Goal: Task Accomplishment & Management: Use online tool/utility

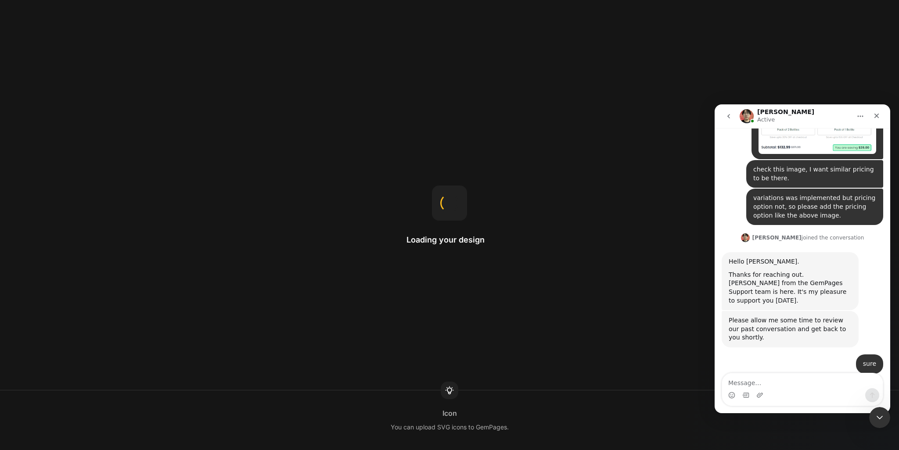
scroll to position [294, 0]
drag, startPoint x: 878, startPoint y: 415, endPoint x: 1595, endPoint y: 781, distance: 805.1
click at [878, 414] on icon "Close Intercom Messenger" at bounding box center [878, 416] width 11 height 11
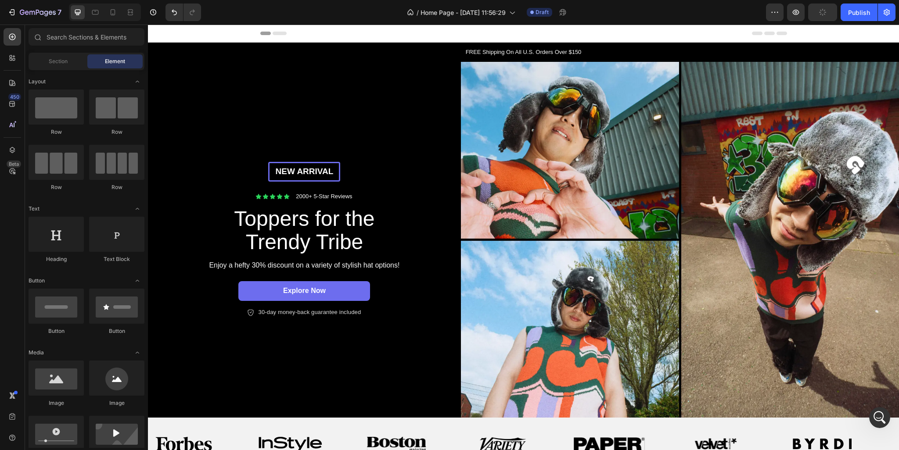
scroll to position [0, 0]
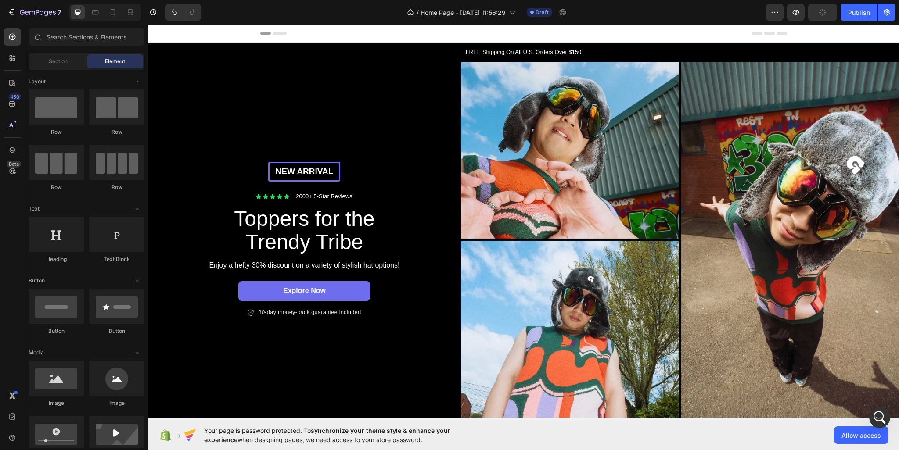
click at [177, 35] on span "Header" at bounding box center [174, 33] width 19 height 9
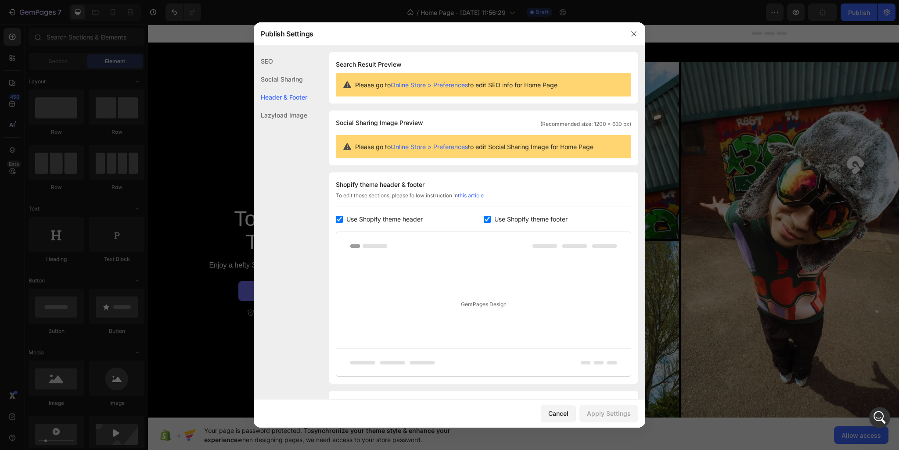
scroll to position [49, 0]
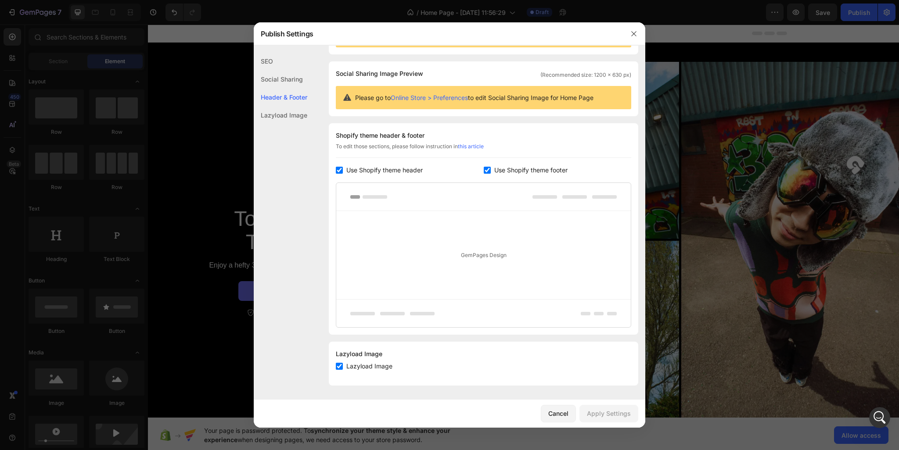
click at [485, 173] on input "checkbox" at bounding box center [487, 170] width 7 height 7
checkbox input "false"
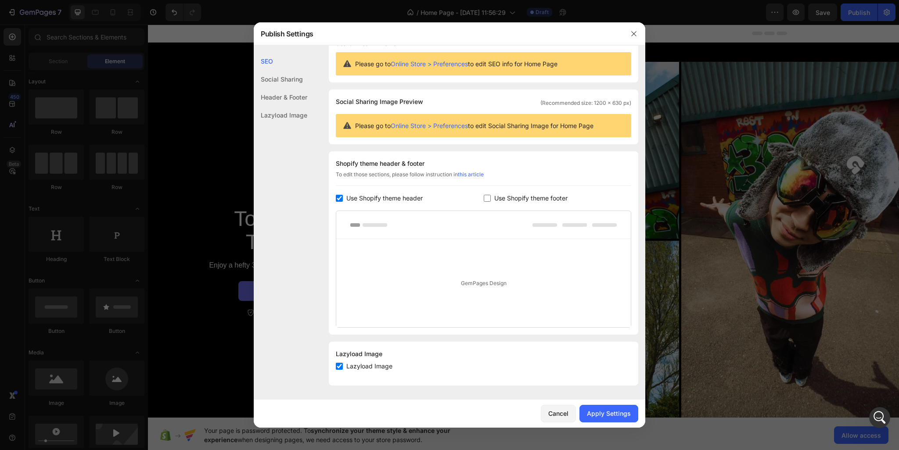
click at [353, 194] on span "Use Shopify theme header" at bounding box center [384, 198] width 76 height 11
checkbox input "false"
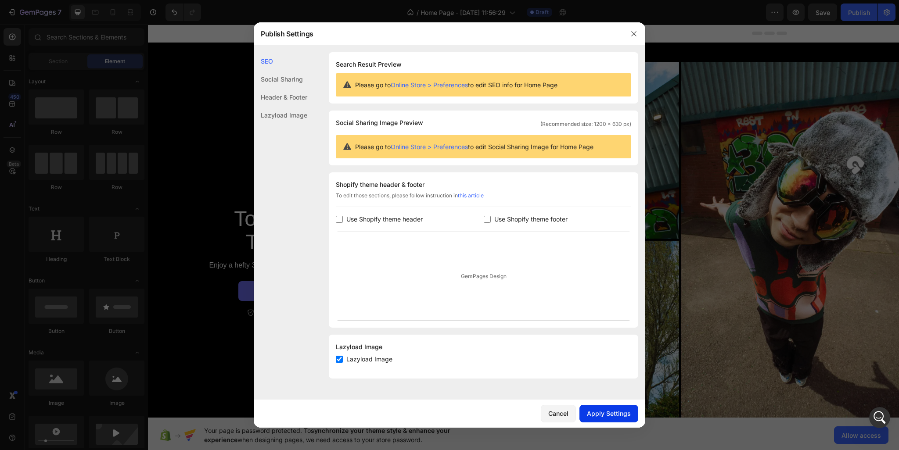
click at [594, 415] on div "Apply Settings" at bounding box center [609, 413] width 44 height 9
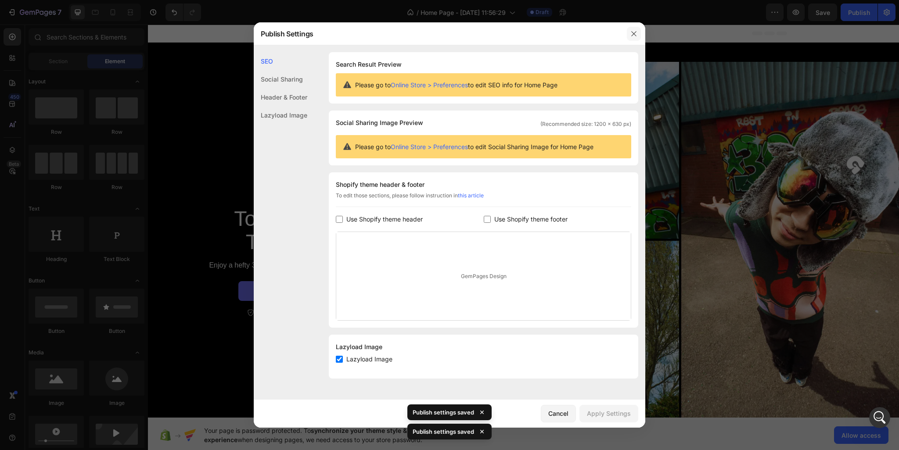
click at [634, 37] on button "button" at bounding box center [634, 34] width 14 height 14
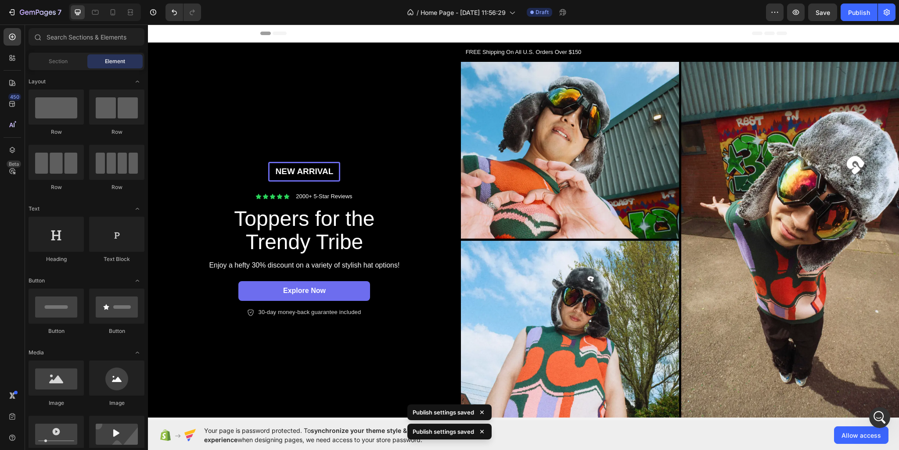
click at [246, 32] on div "Header" at bounding box center [523, 34] width 751 height 18
click at [176, 32] on span "Header" at bounding box center [174, 33] width 19 height 9
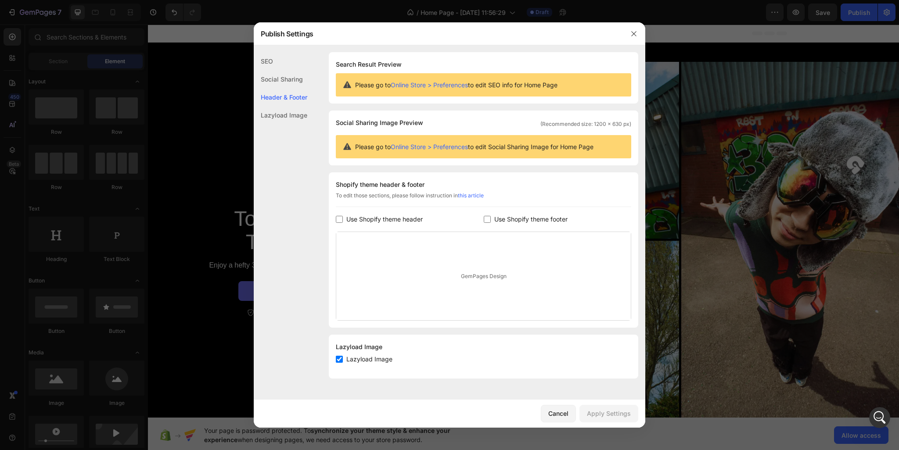
click at [426, 144] on link "Online Store > Preferences" at bounding box center [429, 146] width 77 height 7
click at [651, 30] on div at bounding box center [449, 225] width 899 height 450
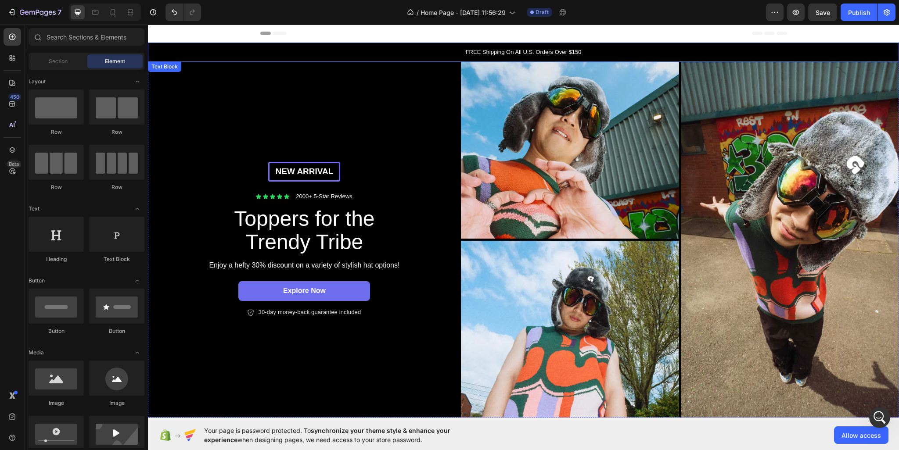
click at [536, 50] on p "FREE Shipping On All U.S. Orders Over $150" at bounding box center [523, 52] width 749 height 9
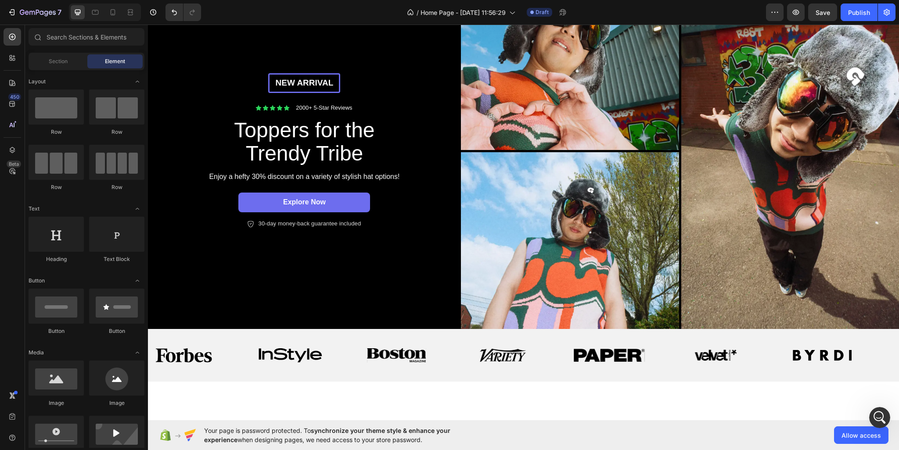
scroll to position [83, 0]
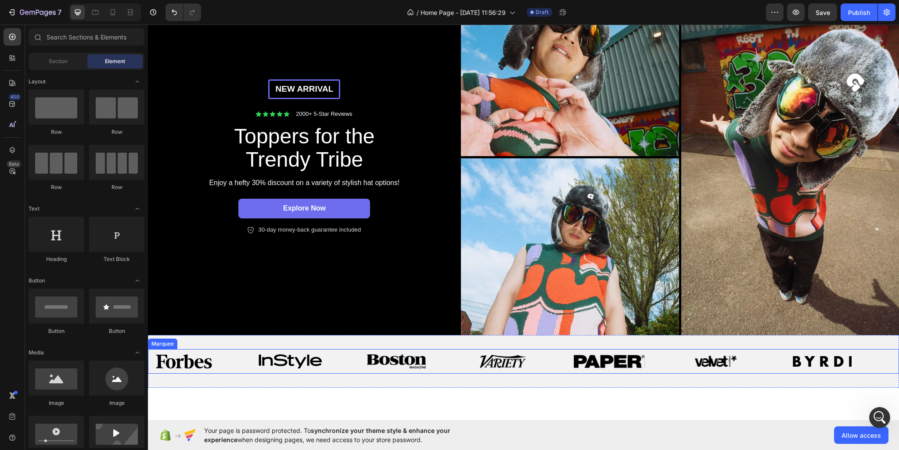
click at [871, 349] on div "Image Image Image Image Image Image Image" at bounding box center [520, 361] width 745 height 25
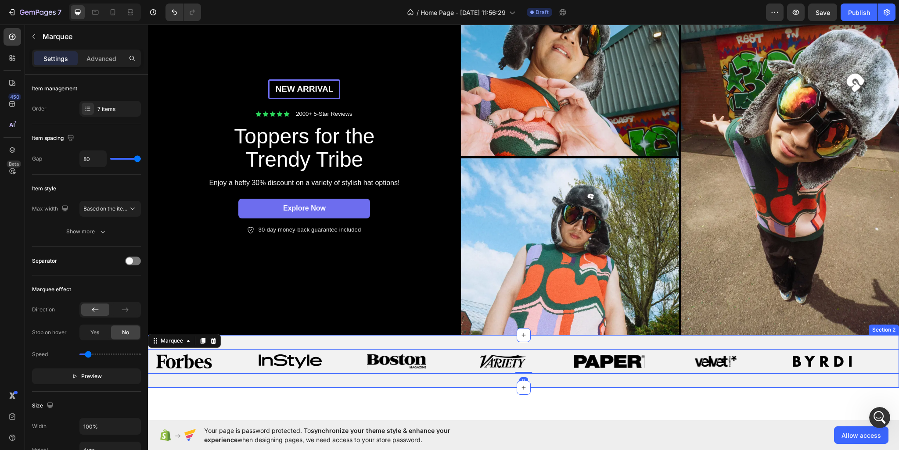
click at [658, 339] on div "Image Image Image Image Image Image Image Image Image Image Image Image Image I…" at bounding box center [523, 361] width 751 height 53
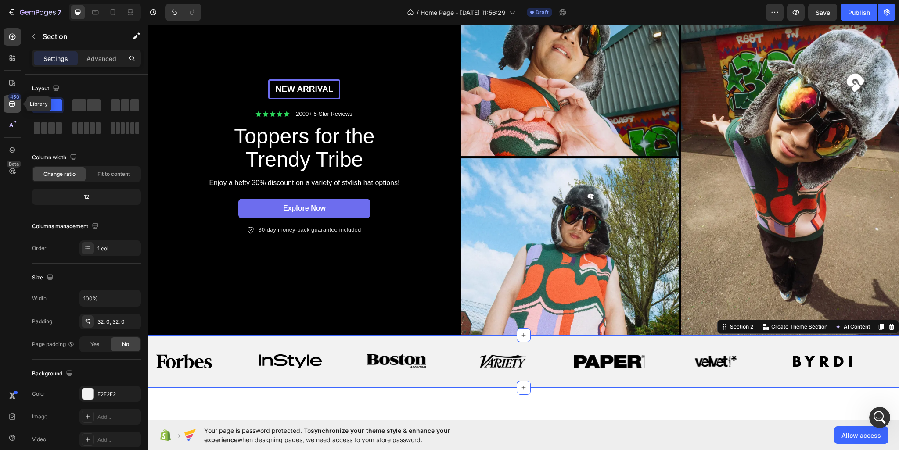
click at [11, 103] on icon at bounding box center [12, 104] width 6 height 6
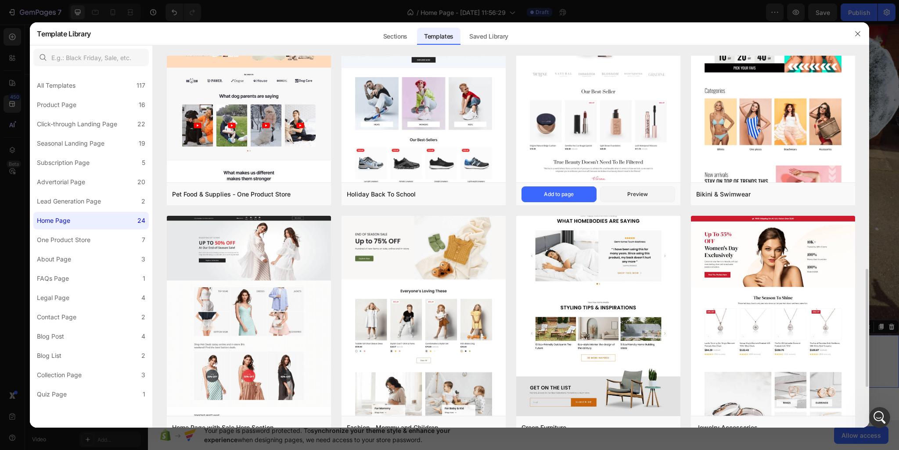
scroll to position [395, 0]
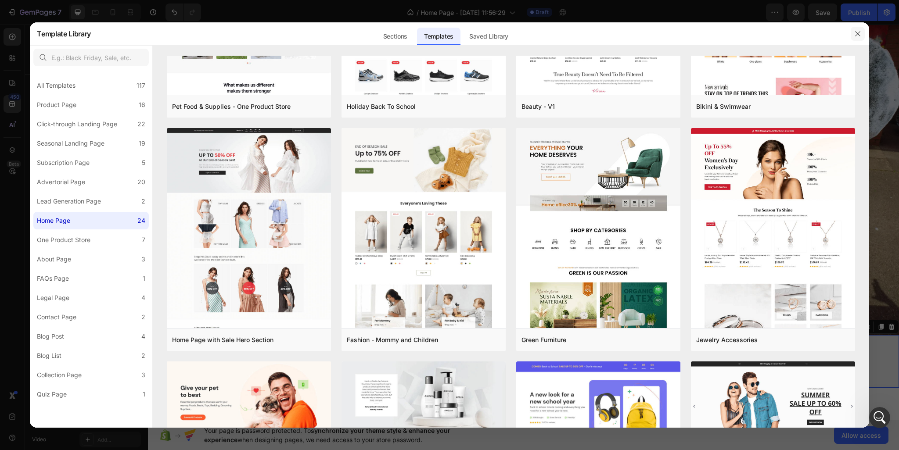
click at [861, 39] on button "button" at bounding box center [858, 34] width 14 height 14
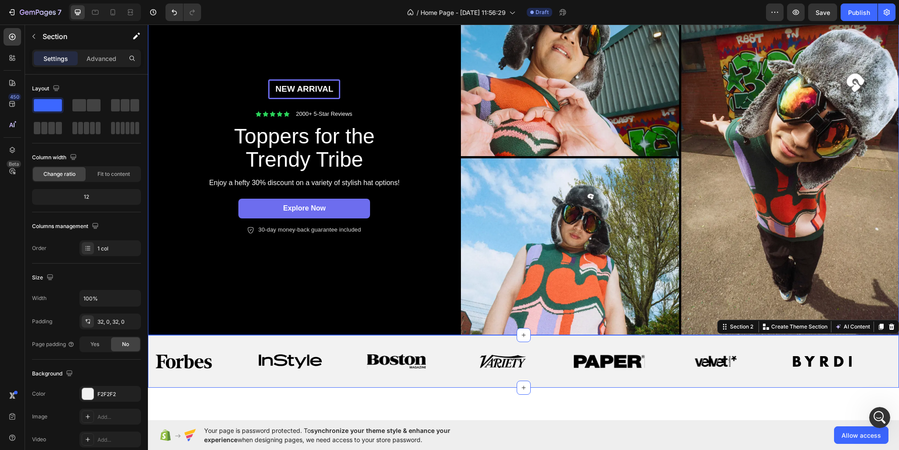
click at [553, 85] on img at bounding box center [680, 157] width 438 height 356
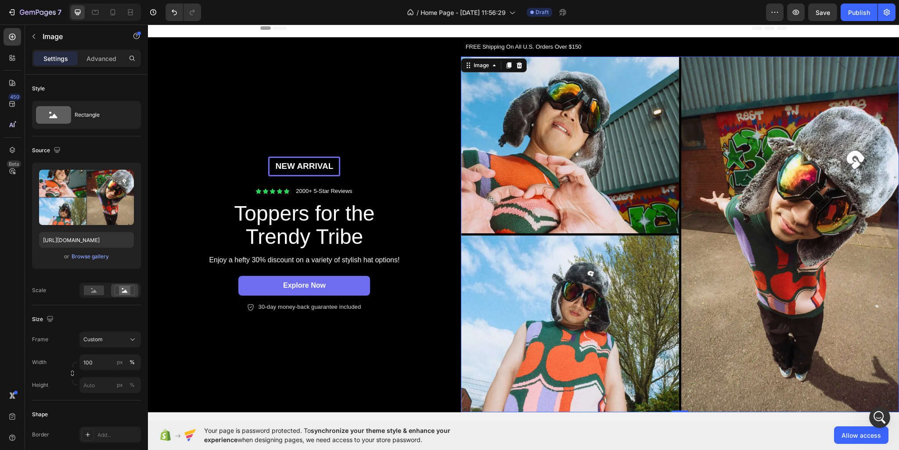
scroll to position [0, 0]
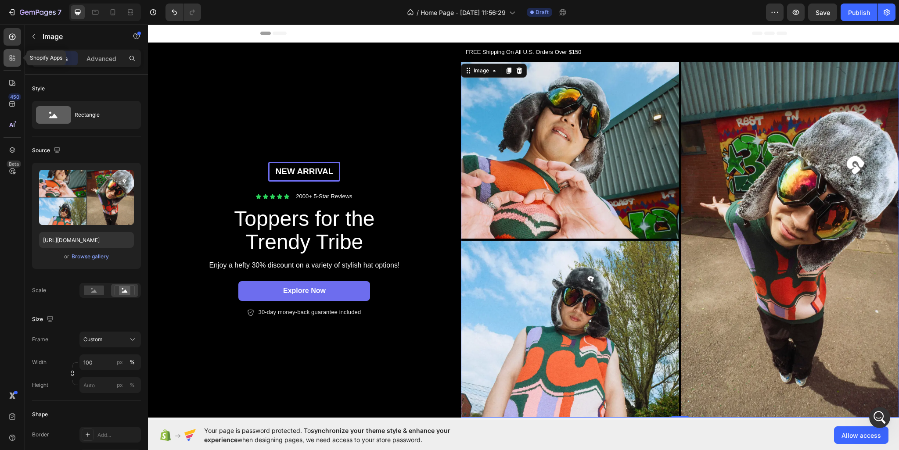
click at [9, 51] on div at bounding box center [13, 58] width 18 height 18
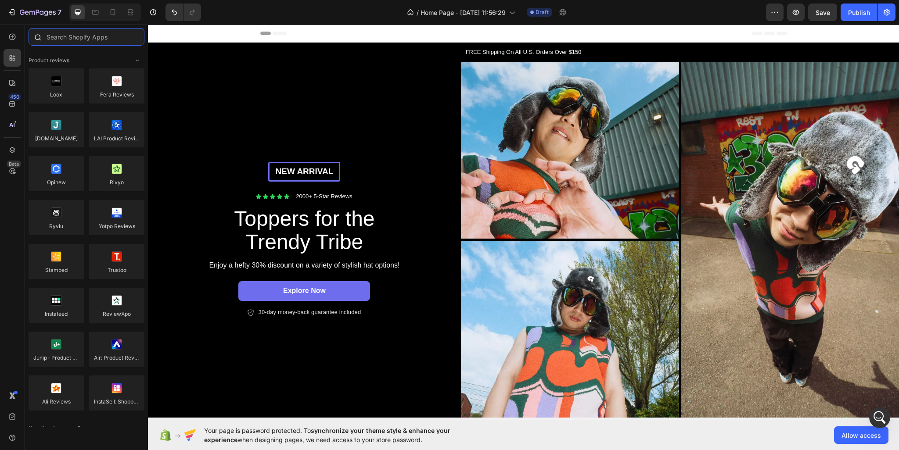
click at [79, 44] on input "text" at bounding box center [87, 37] width 116 height 18
click at [16, 101] on icon at bounding box center [12, 104] width 9 height 9
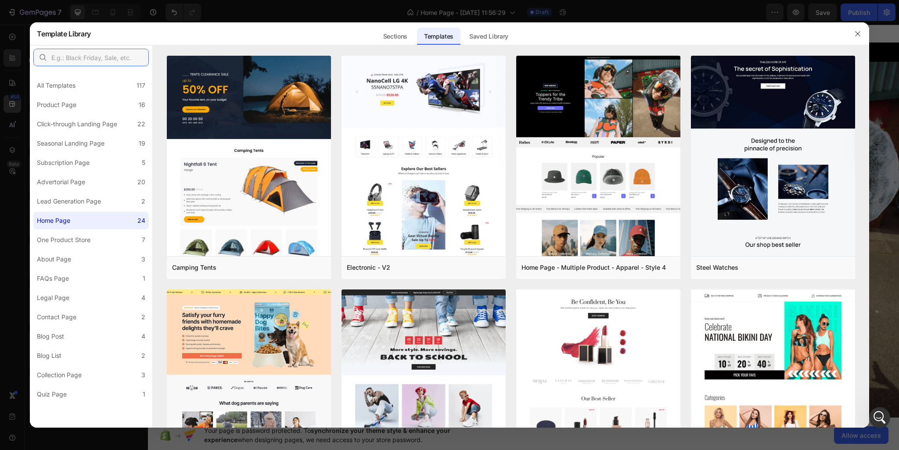
click at [74, 52] on input "text" at bounding box center [90, 58] width 115 height 18
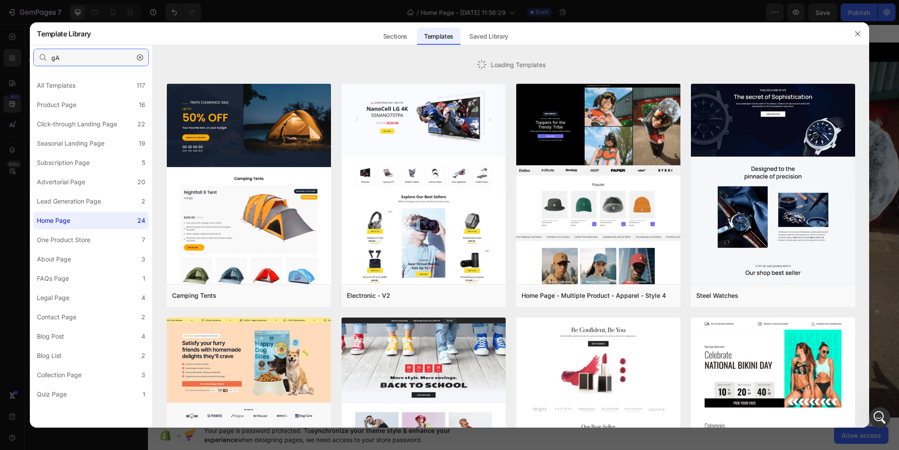
drag, startPoint x: 69, startPoint y: 54, endPoint x: 49, endPoint y: 54, distance: 19.8
click at [49, 54] on input "gA" at bounding box center [90, 58] width 115 height 18
type input "gallery"
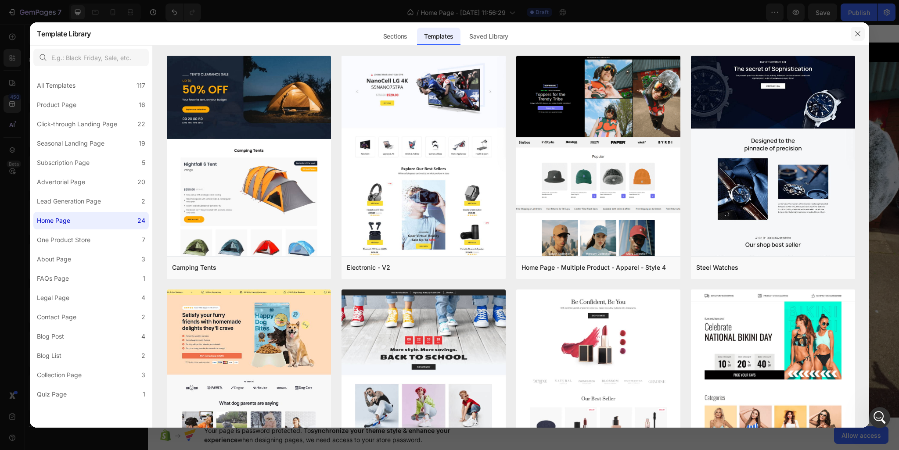
click at [854, 37] on icon "button" at bounding box center [857, 33] width 7 height 7
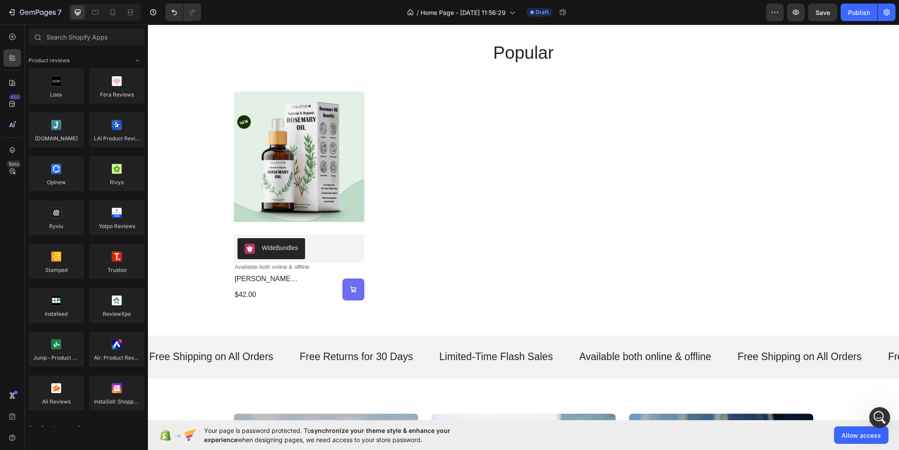
scroll to position [483, 0]
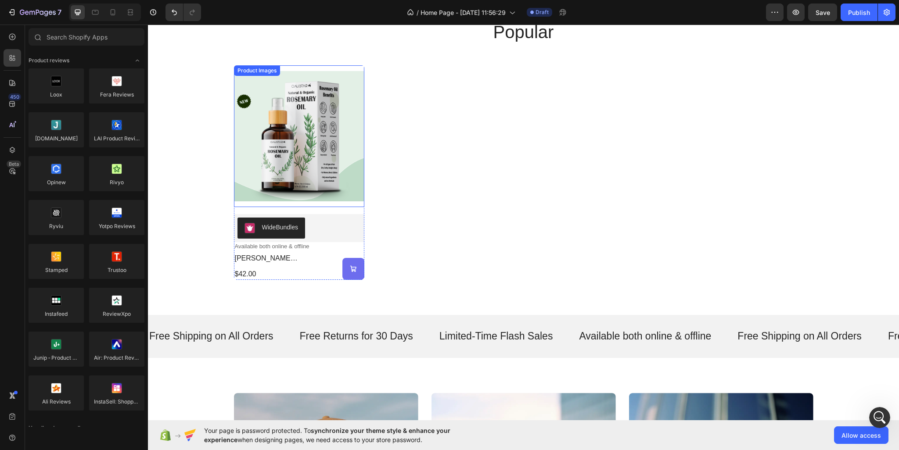
click at [303, 140] on img at bounding box center [299, 136] width 130 height 142
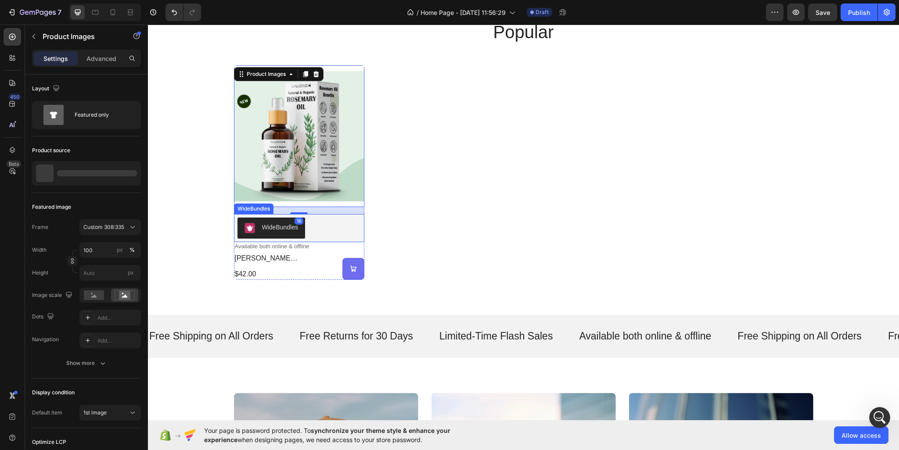
click at [328, 228] on div "WideBundles" at bounding box center [298, 228] width 123 height 21
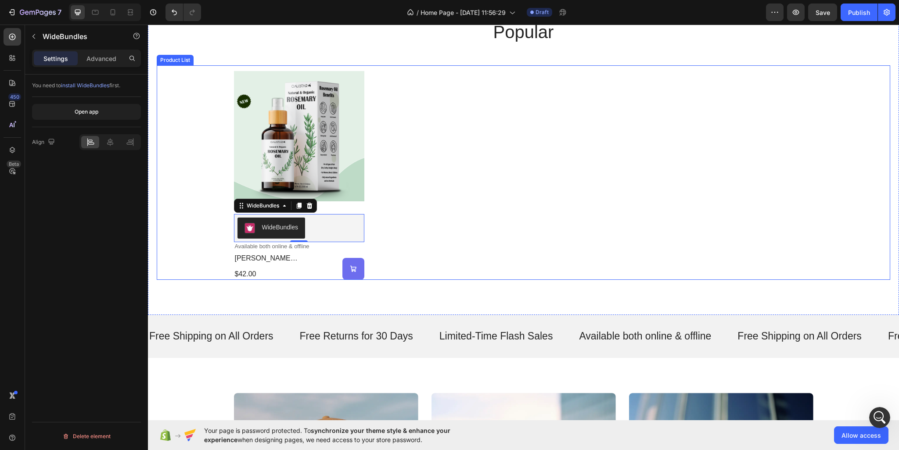
click at [362, 212] on div "Product Images WideBundles WideBundles 0 Available both online & offline Text B…" at bounding box center [523, 172] width 579 height 215
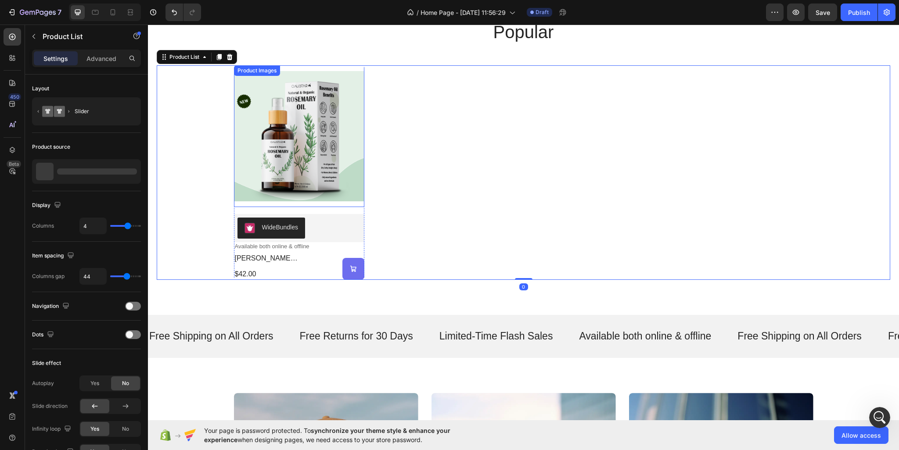
click at [342, 180] on img at bounding box center [299, 136] width 130 height 142
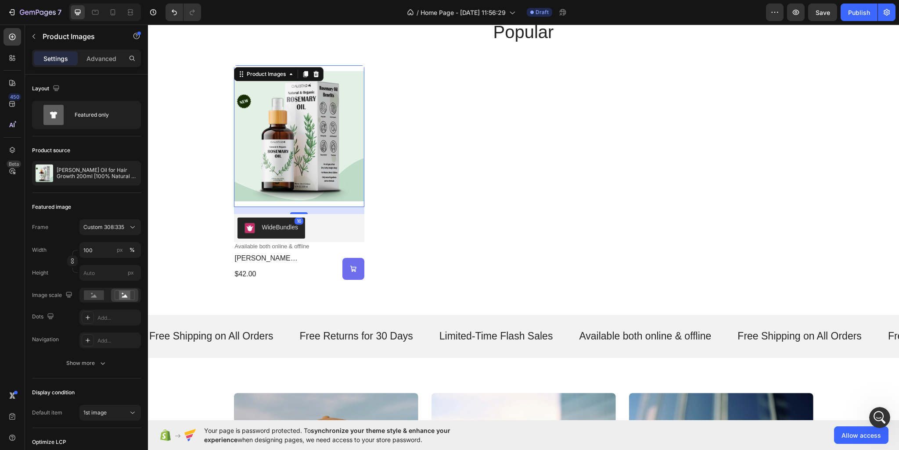
click at [349, 203] on img at bounding box center [299, 136] width 130 height 142
click at [350, 228] on div "WideBundles" at bounding box center [298, 228] width 123 height 21
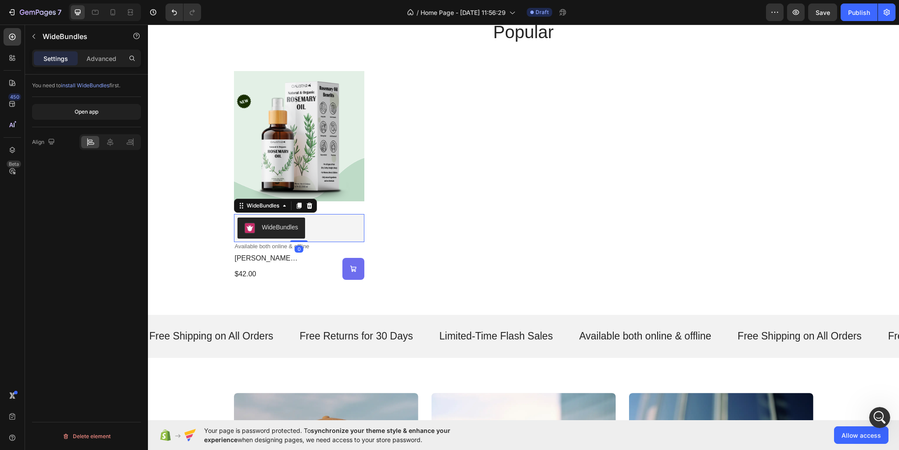
click at [284, 227] on div "WideBundles" at bounding box center [280, 227] width 36 height 9
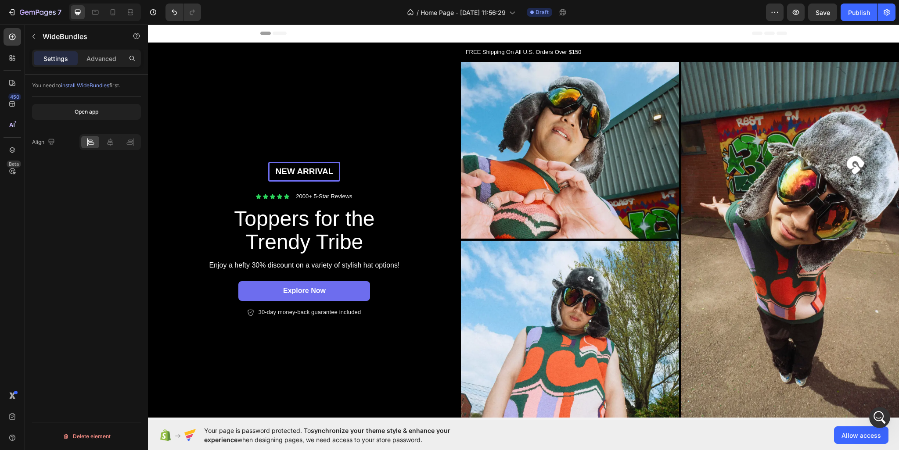
scroll to position [785, 0]
click at [169, 32] on span "Header" at bounding box center [174, 33] width 19 height 9
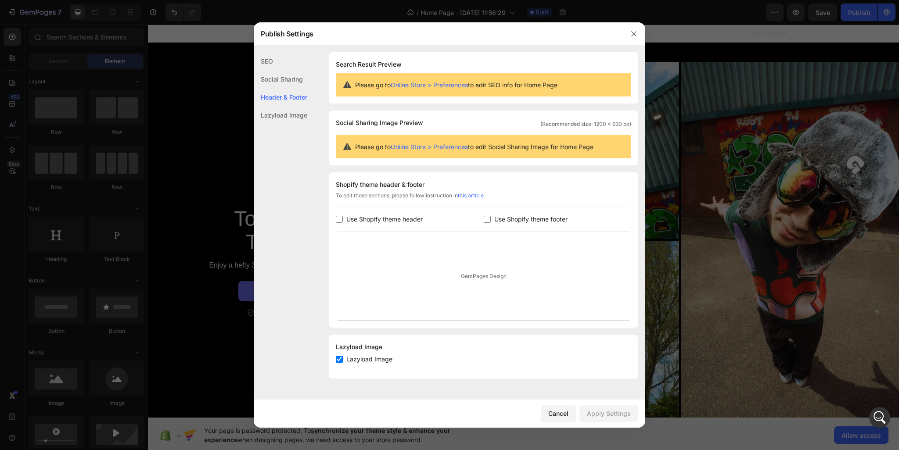
click at [465, 257] on div "GemPages Design" at bounding box center [483, 276] width 295 height 88
click at [470, 274] on div "GemPages Design" at bounding box center [483, 276] width 295 height 88
click at [264, 70] on div "SEO" at bounding box center [281, 79] width 54 height 18
click at [269, 88] on div "Social Sharing" at bounding box center [281, 97] width 54 height 18
click at [273, 110] on div "Lazyload Image" at bounding box center [281, 115] width 54 height 18
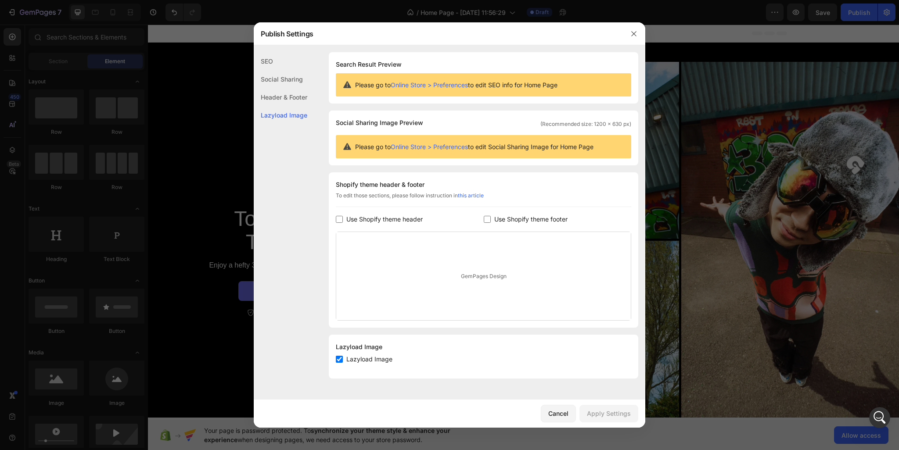
click at [276, 106] on div "Header & Footer" at bounding box center [281, 115] width 54 height 18
click at [481, 255] on div "GemPages Design" at bounding box center [483, 276] width 295 height 88
click at [481, 280] on div "GemPages Design" at bounding box center [483, 276] width 295 height 88
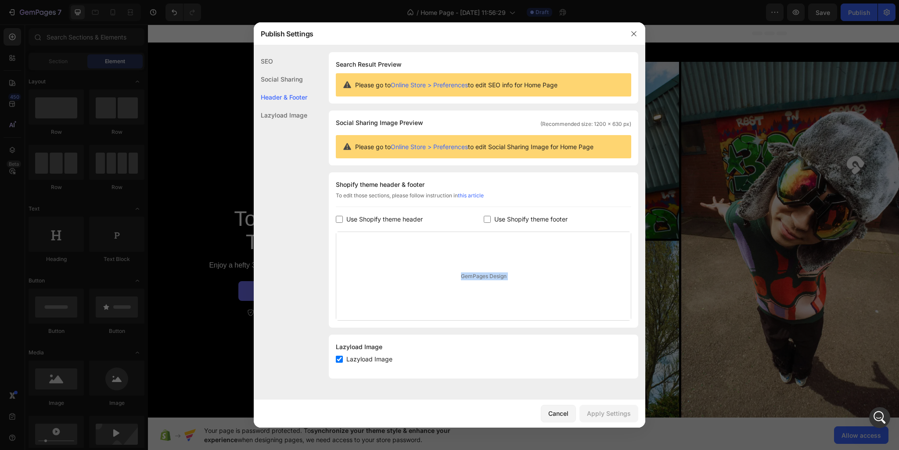
click at [395, 215] on span "Use Shopify theme header" at bounding box center [384, 219] width 76 height 11
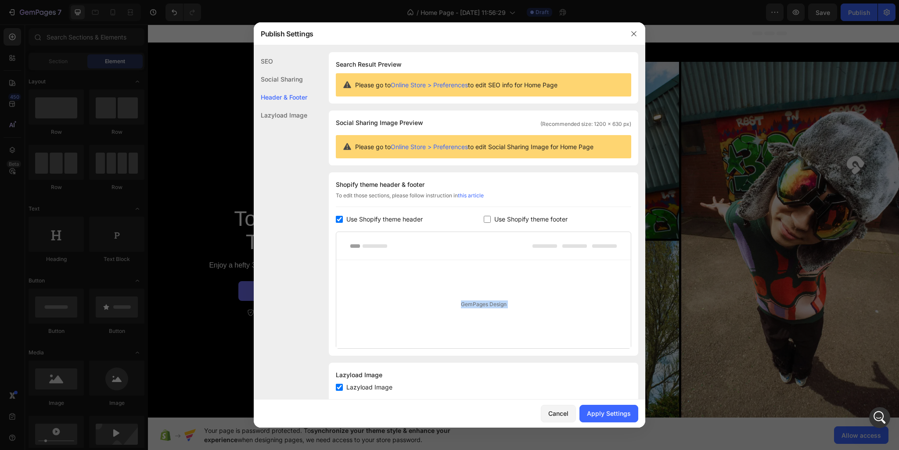
click at [396, 215] on span "Use Shopify theme header" at bounding box center [384, 219] width 76 height 11
checkbox input "false"
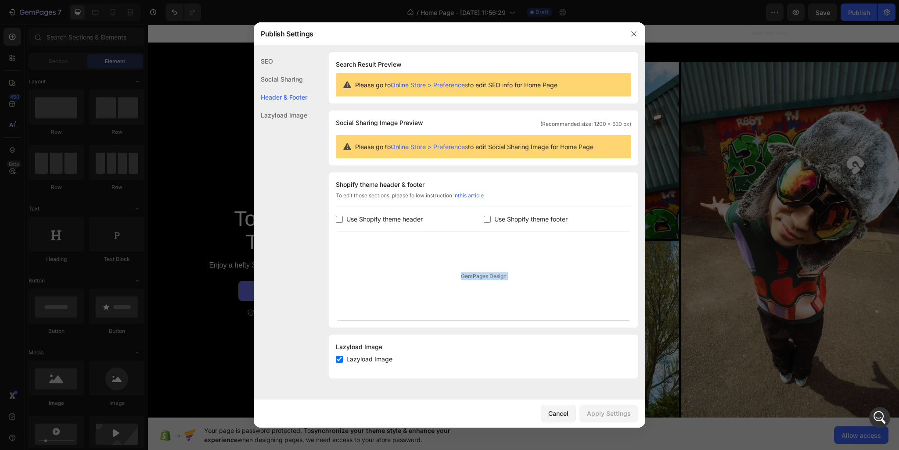
click at [516, 216] on span "Use Shopify theme footer" at bounding box center [530, 219] width 73 height 11
checkbox input "true"
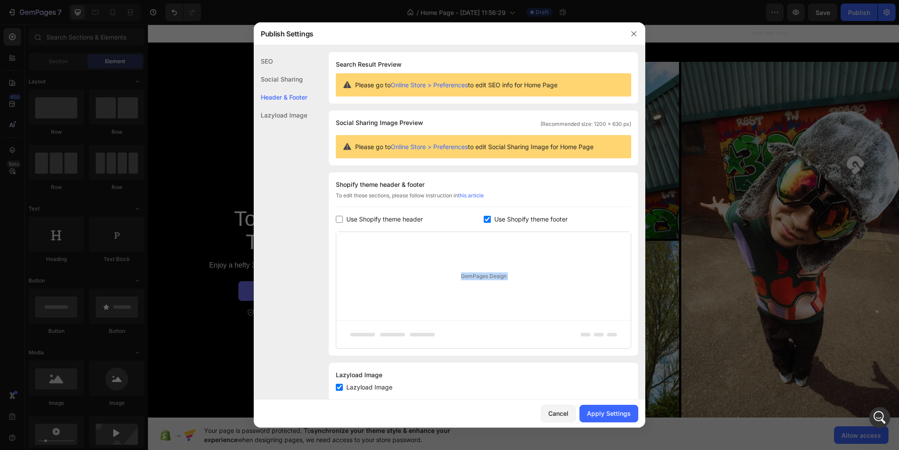
click at [409, 221] on span "Use Shopify theme header" at bounding box center [384, 219] width 76 height 11
checkbox input "true"
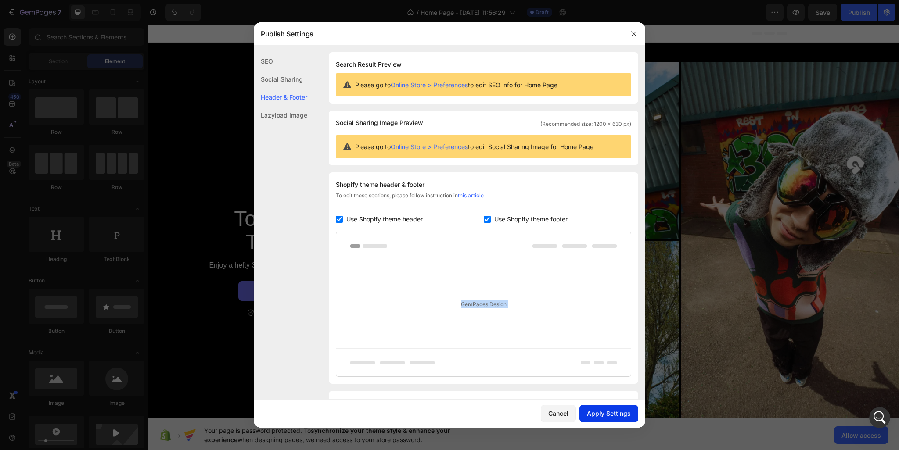
click at [623, 417] on div "Apply Settings" at bounding box center [609, 413] width 44 height 9
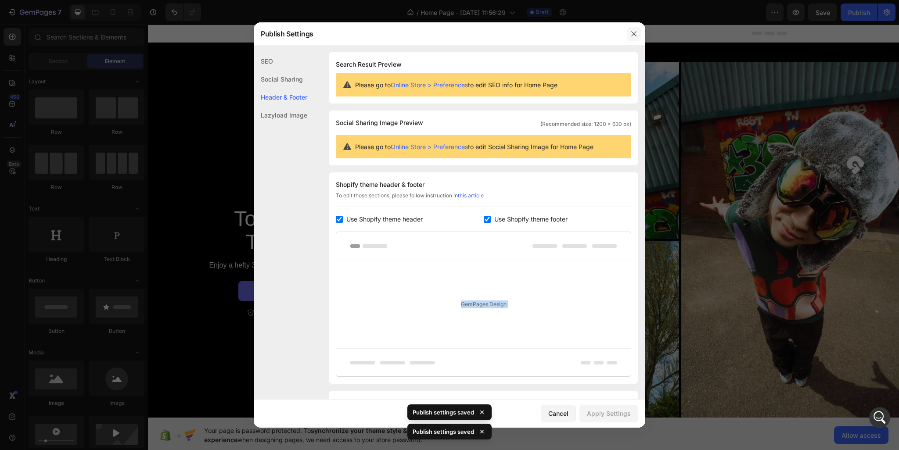
click at [635, 29] on button "button" at bounding box center [634, 34] width 14 height 14
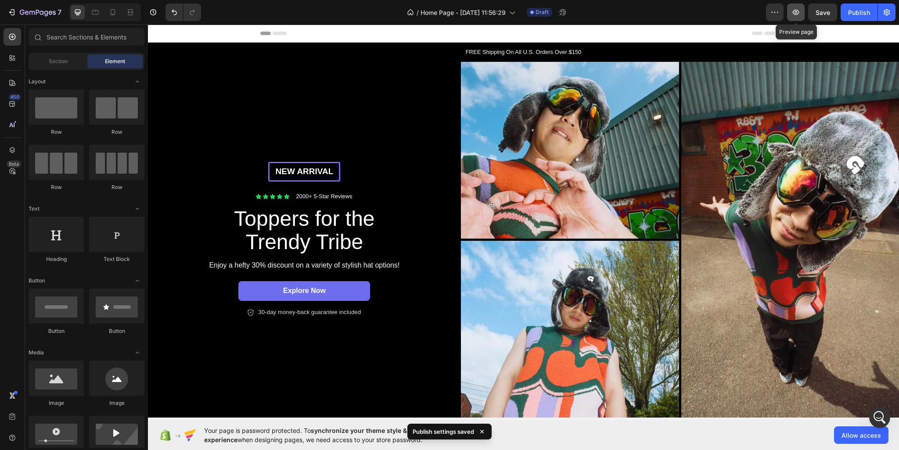
click at [797, 14] on icon "button" at bounding box center [796, 12] width 7 height 5
click at [879, 415] on icon "Open Intercom Messenger" at bounding box center [878, 417] width 14 height 14
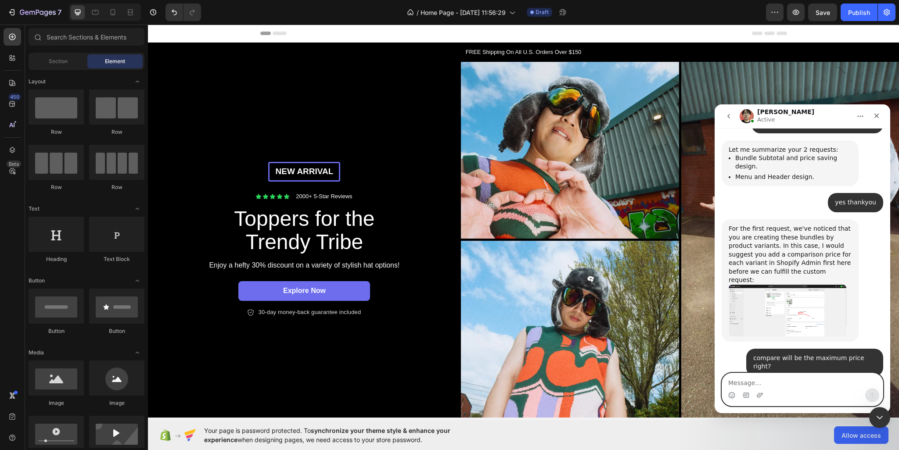
scroll to position [1082, 0]
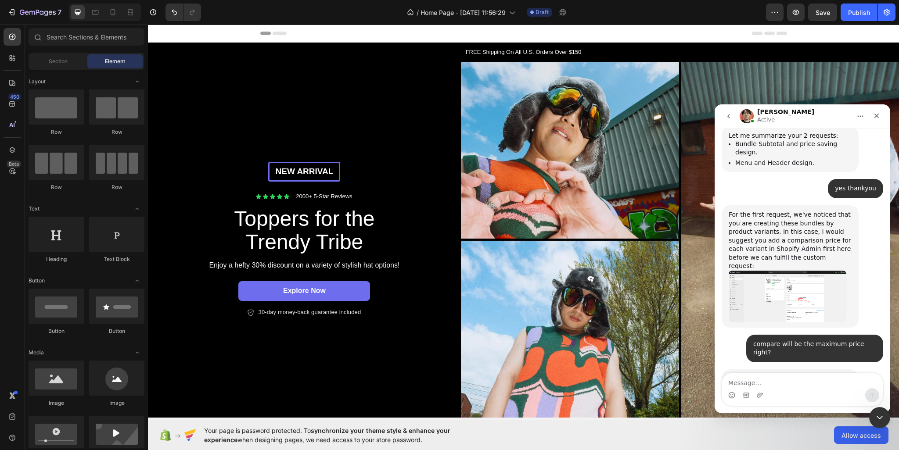
click at [804, 393] on div "Intercom messenger" at bounding box center [802, 395] width 161 height 14
click at [803, 383] on textarea "Message…" at bounding box center [802, 381] width 161 height 15
type textarea "done added"
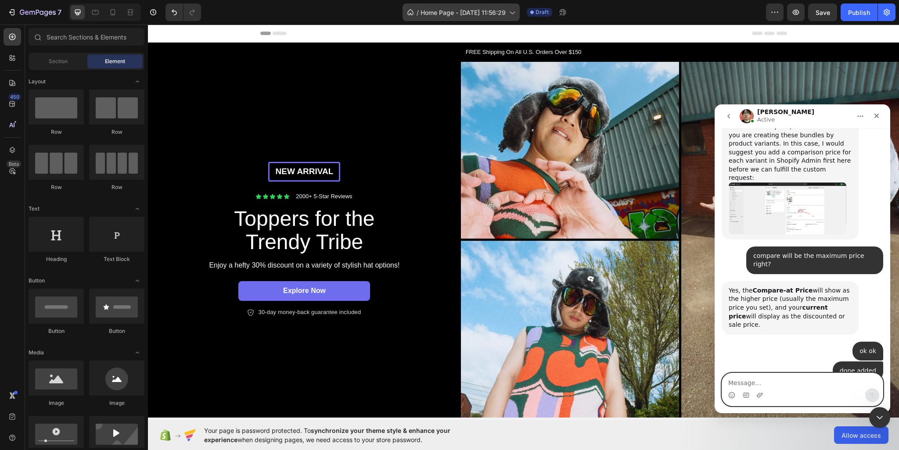
scroll to position [1173, 0]
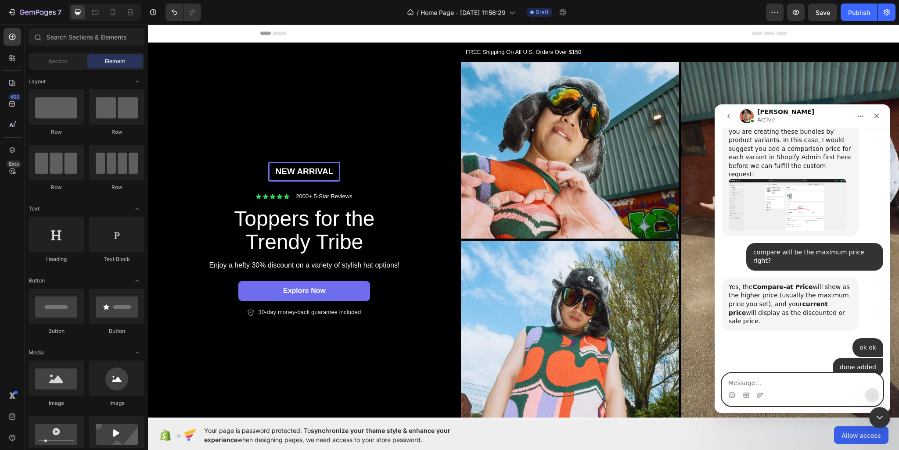
click at [794, 380] on textarea "Message…" at bounding box center [802, 381] width 161 height 15
type textarea "ok ok"
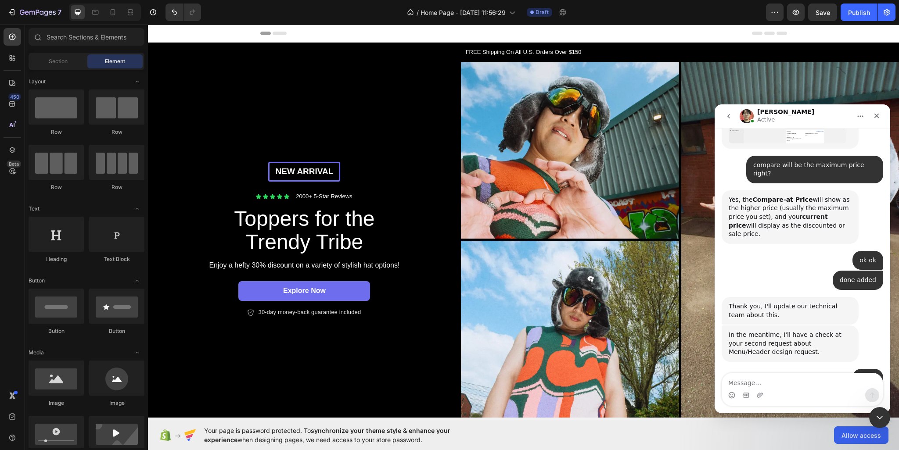
scroll to position [1264, 0]
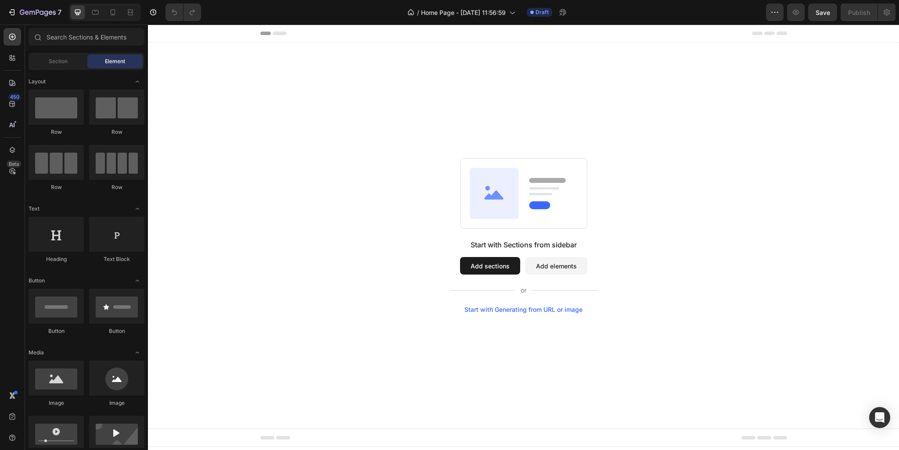
click at [500, 259] on button "Add sections" at bounding box center [490, 266] width 60 height 18
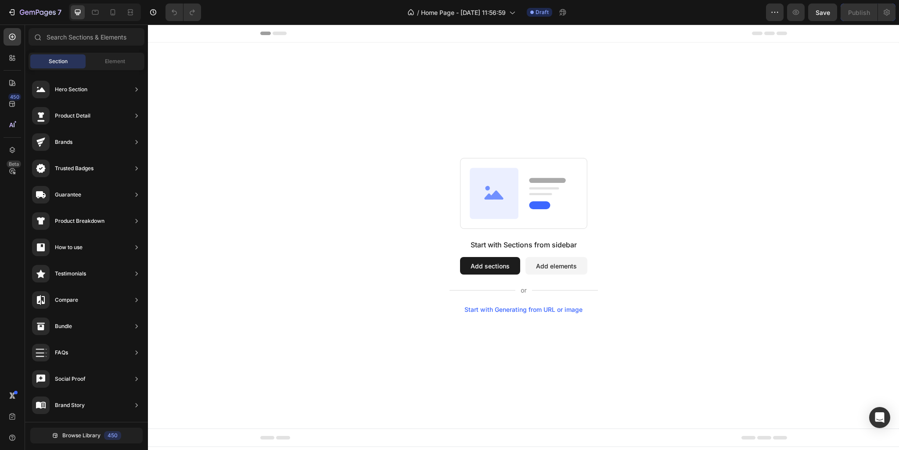
click at [580, 263] on button "Add elements" at bounding box center [556, 266] width 62 height 18
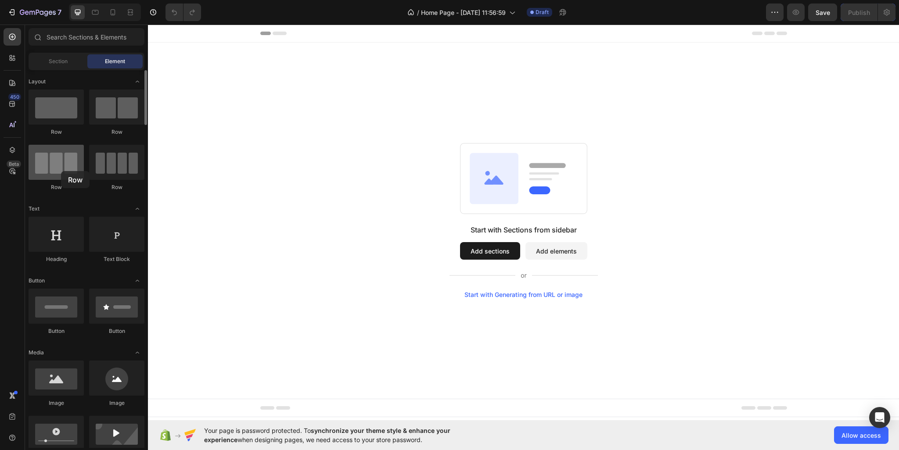
click at [61, 171] on div at bounding box center [56, 162] width 55 height 35
drag, startPoint x: 86, startPoint y: 162, endPoint x: 79, endPoint y: 162, distance: 7.0
click at [83, 217] on div "Row Row Row Row" at bounding box center [87, 244] width 116 height 54
click at [79, 162] on div at bounding box center [56, 162] width 55 height 35
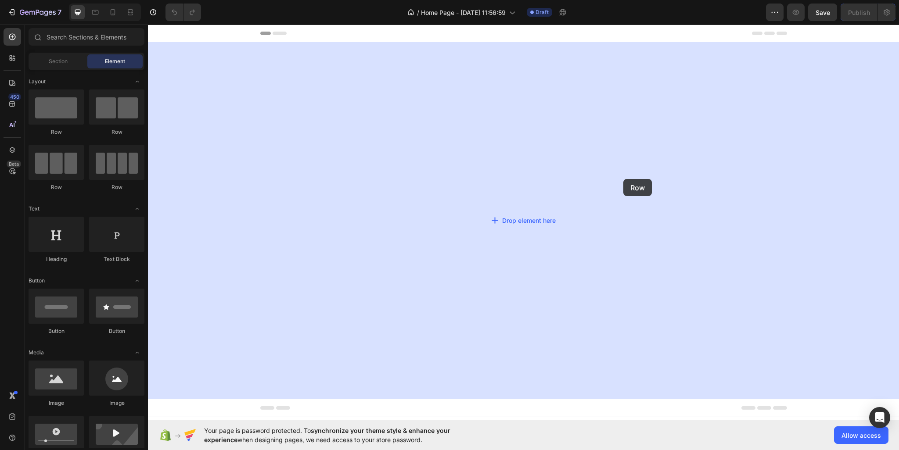
drag, startPoint x: 274, startPoint y: 192, endPoint x: 604, endPoint y: 160, distance: 331.6
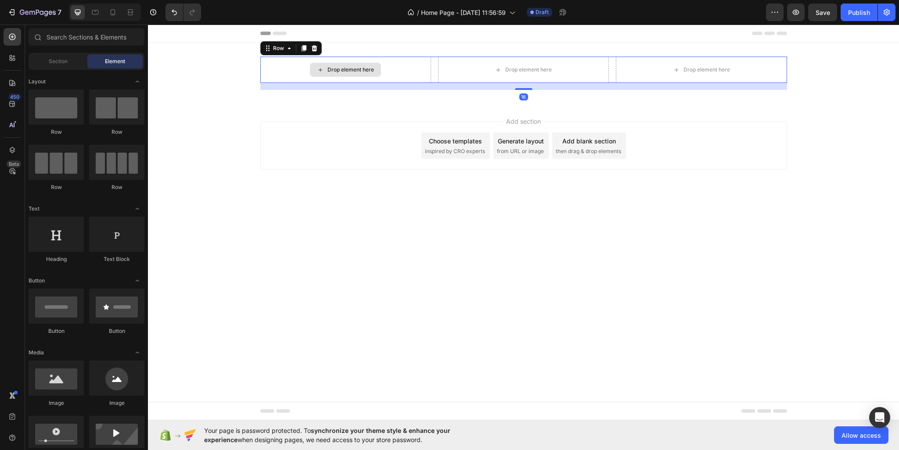
click at [337, 71] on div "Drop element here" at bounding box center [350, 69] width 47 height 7
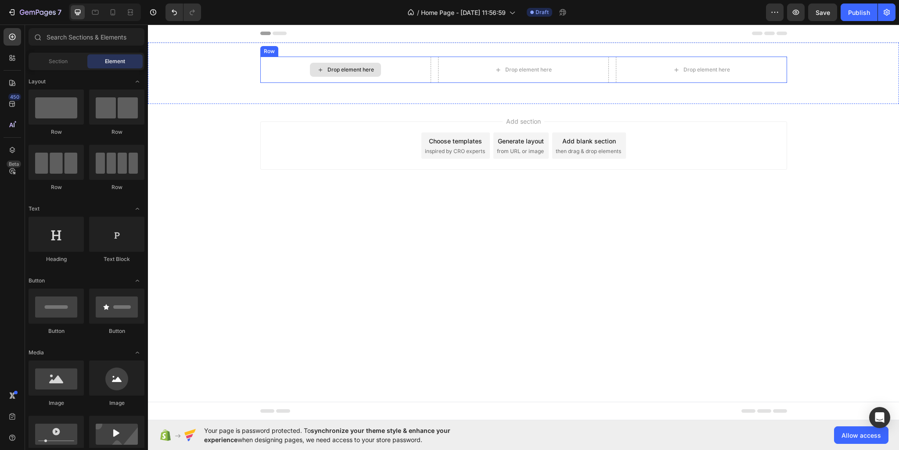
click at [346, 69] on div "Drop element here" at bounding box center [350, 69] width 47 height 7
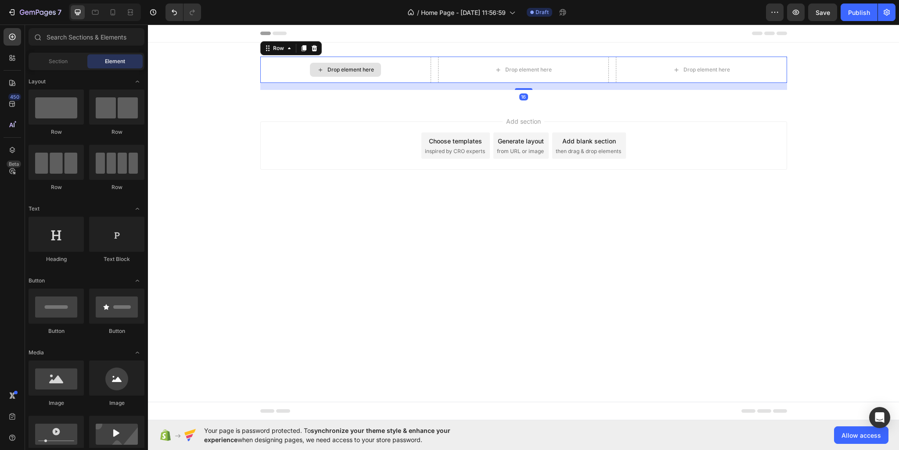
click at [304, 72] on div "Drop element here" at bounding box center [345, 70] width 171 height 26
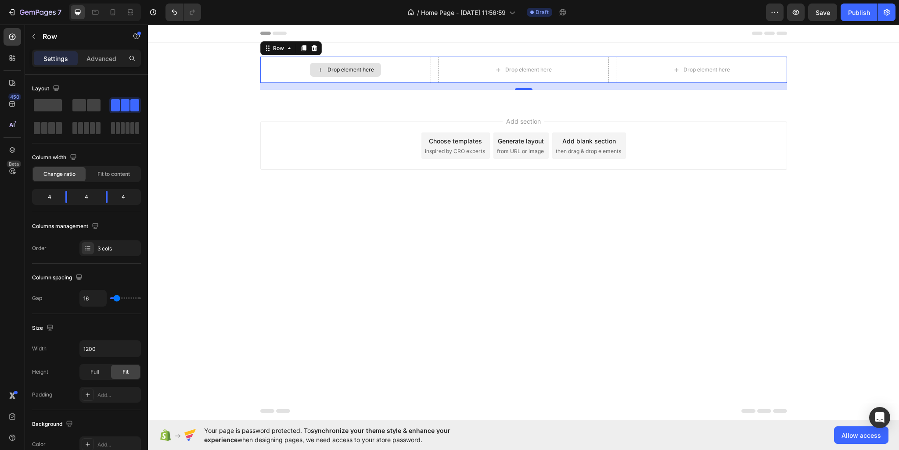
click at [322, 78] on div "Drop element here" at bounding box center [345, 70] width 171 height 26
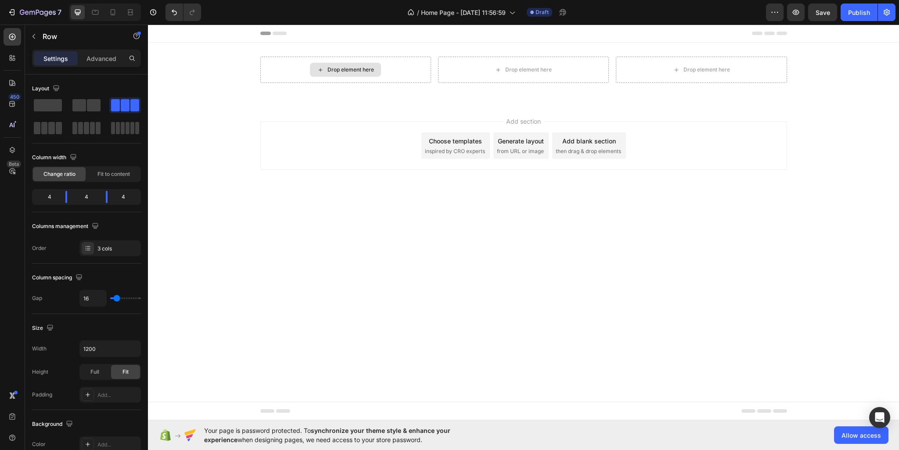
click at [325, 74] on div "Drop element here" at bounding box center [345, 70] width 71 height 14
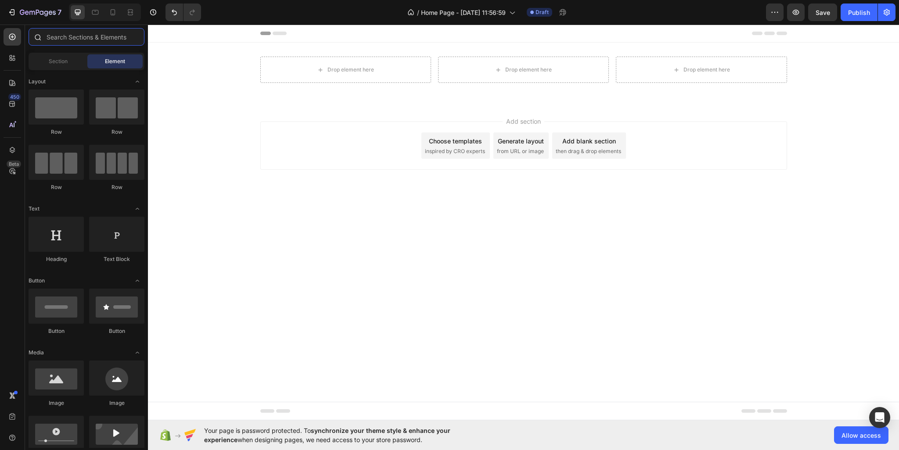
click at [79, 38] on input "text" at bounding box center [87, 37] width 116 height 18
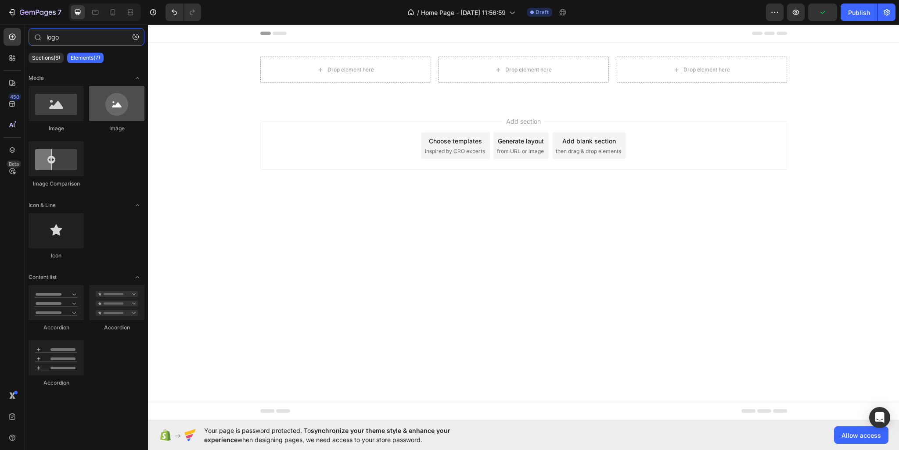
type input "logo"
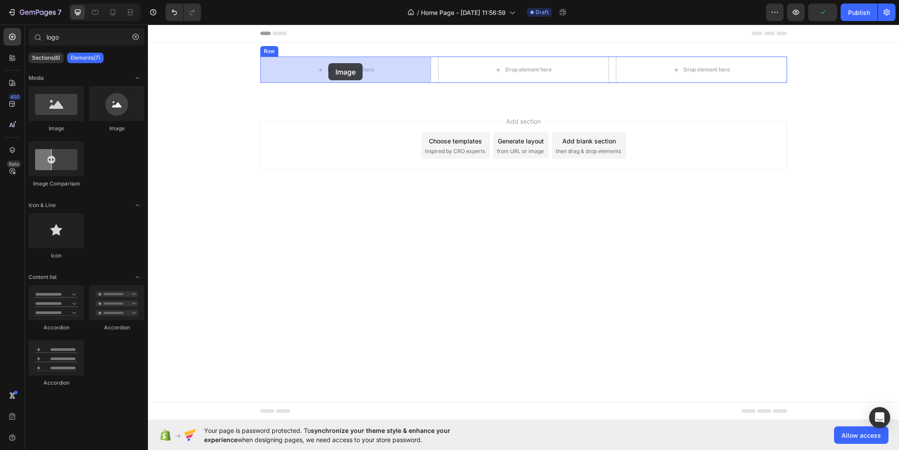
drag, startPoint x: 264, startPoint y: 133, endPoint x: 328, endPoint y: 63, distance: 95.1
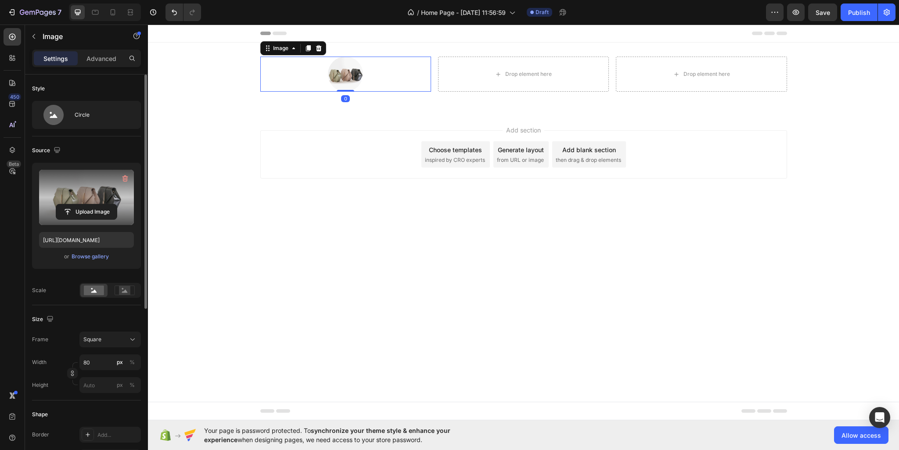
click at [92, 198] on label at bounding box center [86, 197] width 95 height 55
click at [92, 205] on input "file" at bounding box center [86, 212] width 61 height 15
click at [74, 200] on label at bounding box center [86, 197] width 95 height 55
click at [74, 205] on input "file" at bounding box center [86, 212] width 61 height 15
click at [124, 173] on button "button" at bounding box center [125, 179] width 14 height 14
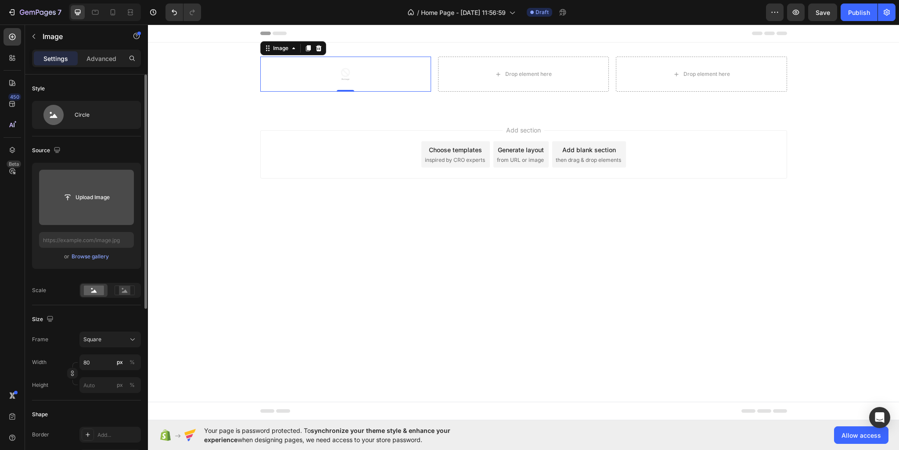
click at [93, 261] on div "or Browse gallery" at bounding box center [86, 257] width 95 height 11
click at [93, 254] on div "Browse gallery" at bounding box center [90, 257] width 37 height 8
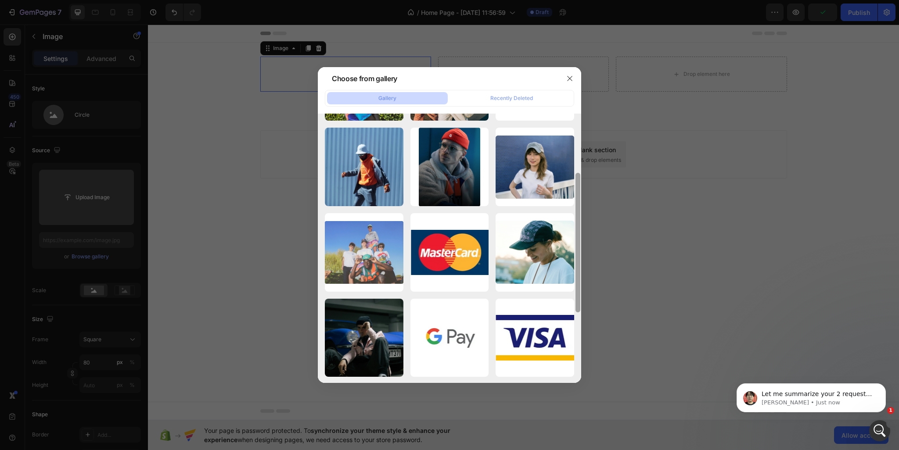
scroll to position [250, 0]
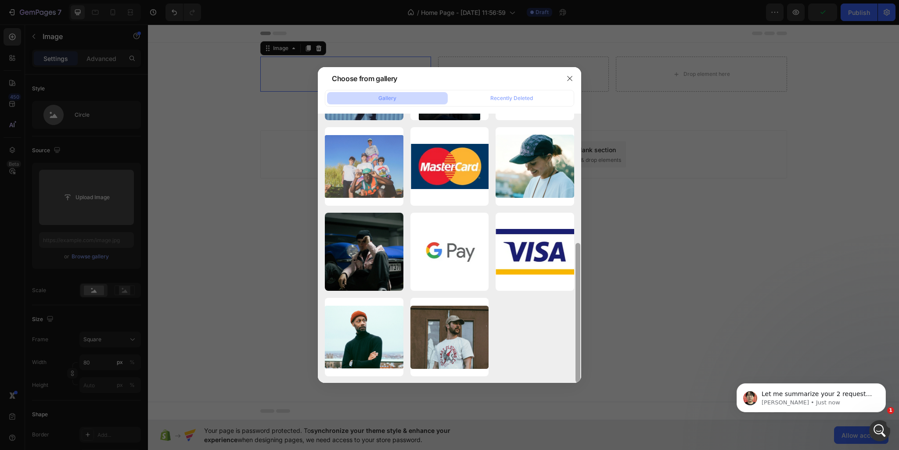
drag, startPoint x: 579, startPoint y: 136, endPoint x: 568, endPoint y: 326, distance: 190.4
click at [568, 326] on div "a4.webp 1.96 kb n2.webp 48.73 kb k1.webp 133.84 kb k3.webp 113.49 kb a1.webp 5.…" at bounding box center [449, 249] width 263 height 270
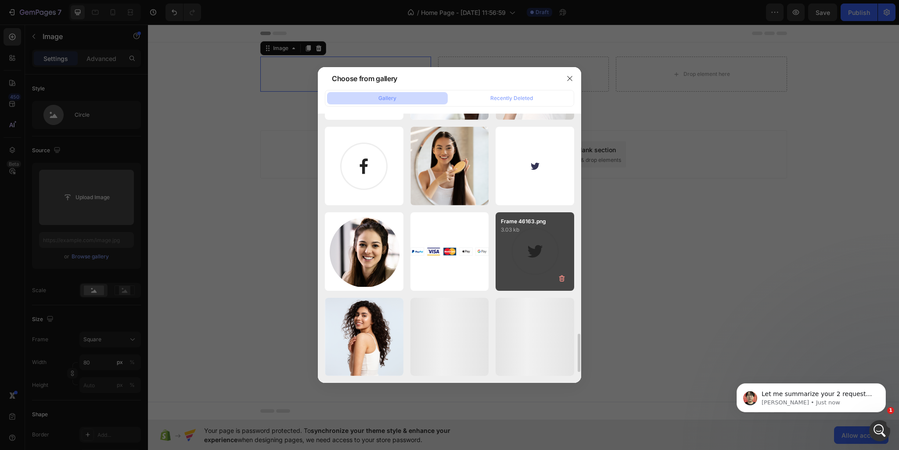
scroll to position [1366, 0]
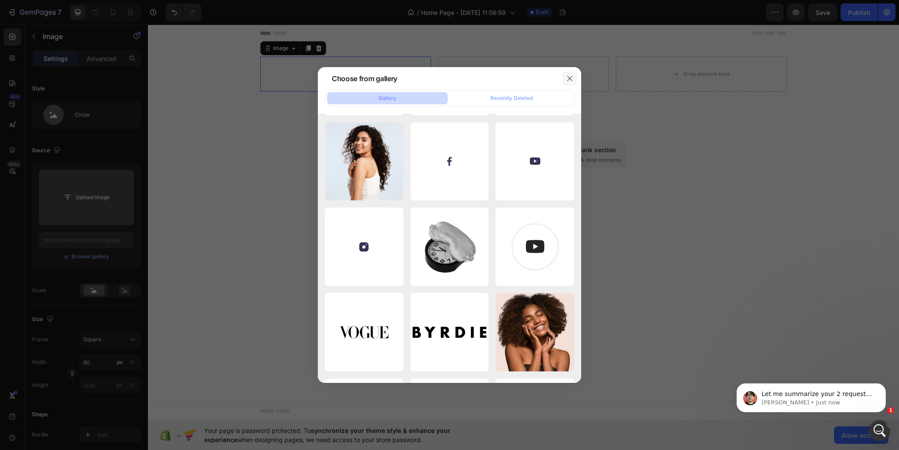
click at [570, 79] on icon "button" at bounding box center [569, 78] width 7 height 7
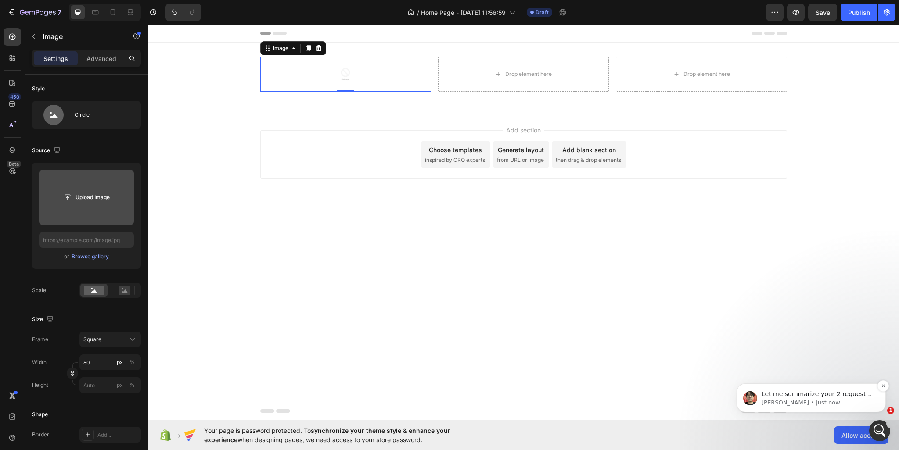
click at [816, 403] on p "Ethan • Just now" at bounding box center [818, 403] width 113 height 8
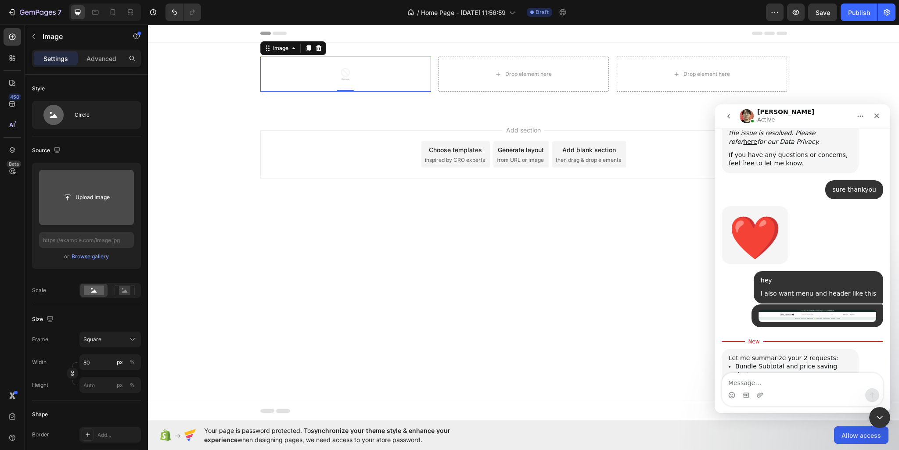
scroll to position [878, 0]
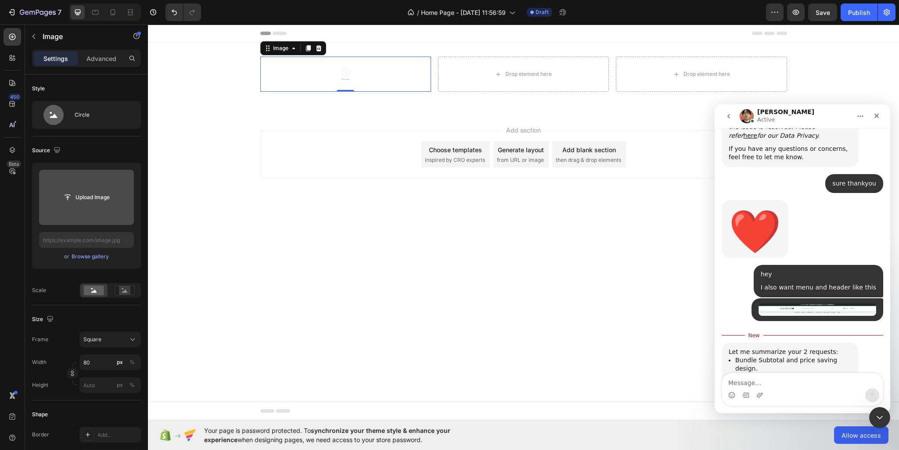
click at [821, 392] on div "Intercom messenger" at bounding box center [802, 395] width 161 height 14
click at [820, 385] on textarea "Message…" at bounding box center [802, 381] width 161 height 15
type textarea "yes thankyou"
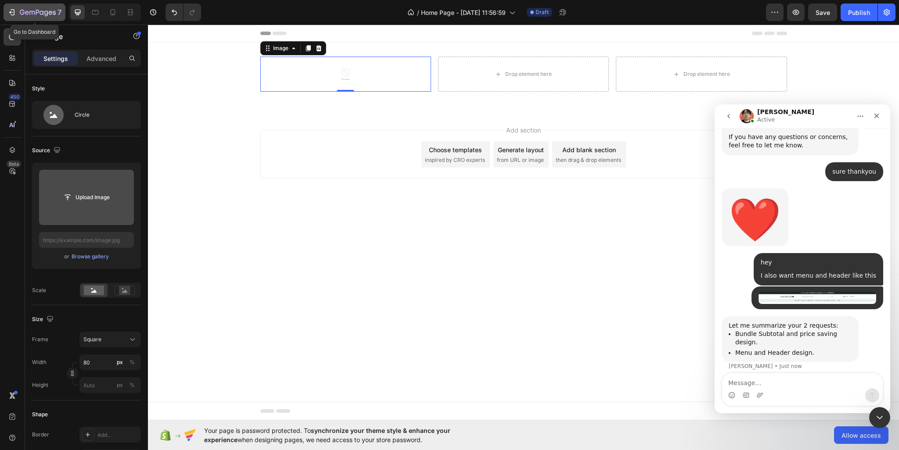
click at [19, 16] on div "7" at bounding box center [34, 12] width 54 height 11
